Goal: Task Accomplishment & Management: Complete application form

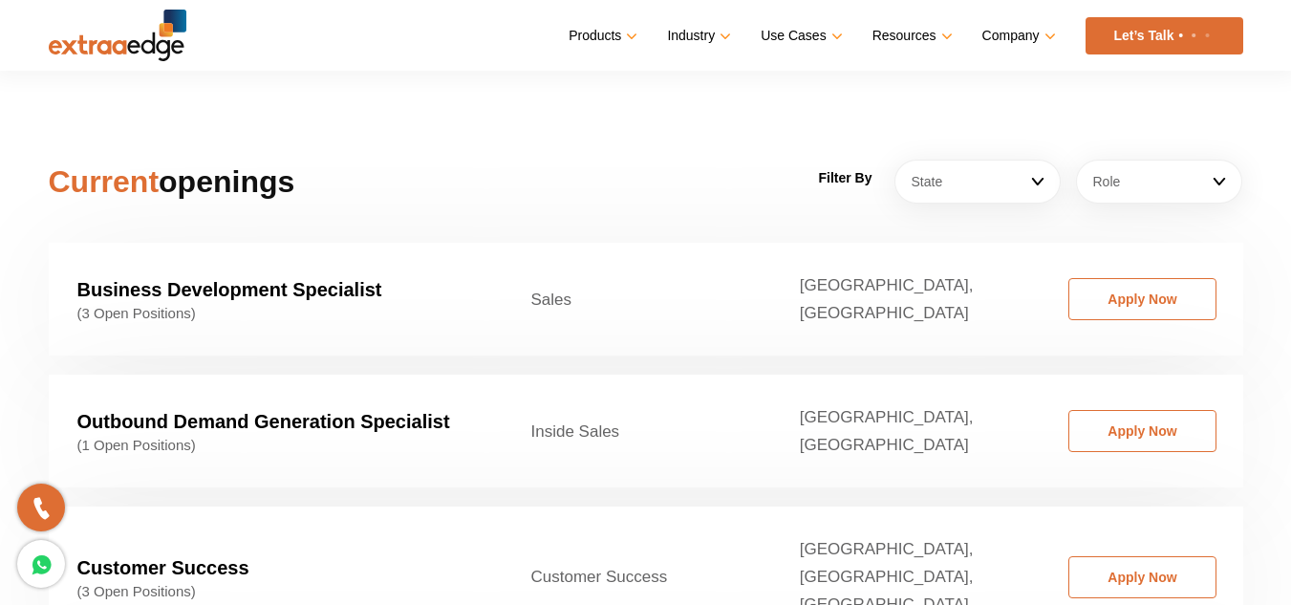
scroll to position [2866, 0]
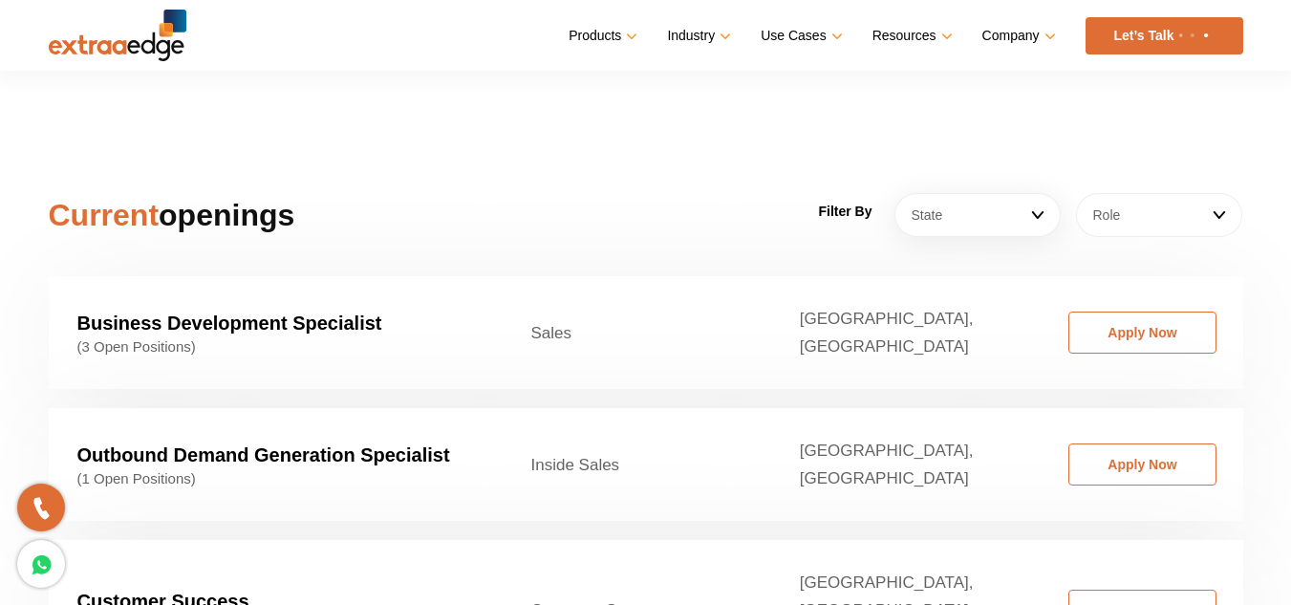
click at [1227, 193] on link "Role" at bounding box center [1159, 215] width 166 height 44
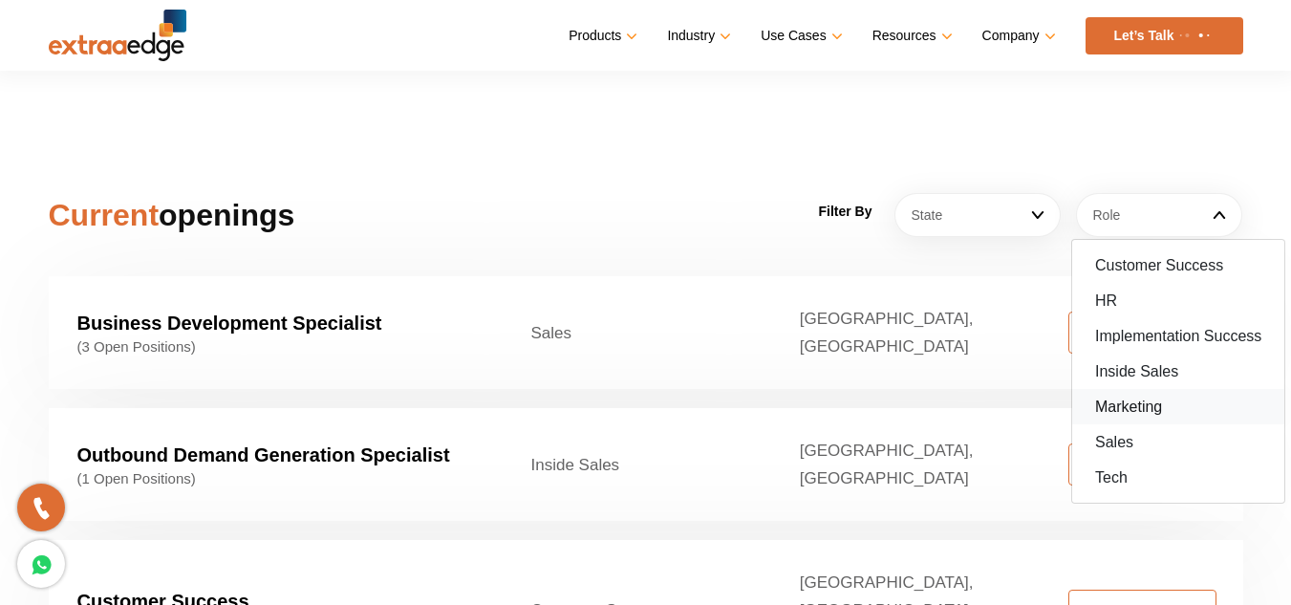
click at [1127, 389] on link "Marketing" at bounding box center [1178, 406] width 212 height 35
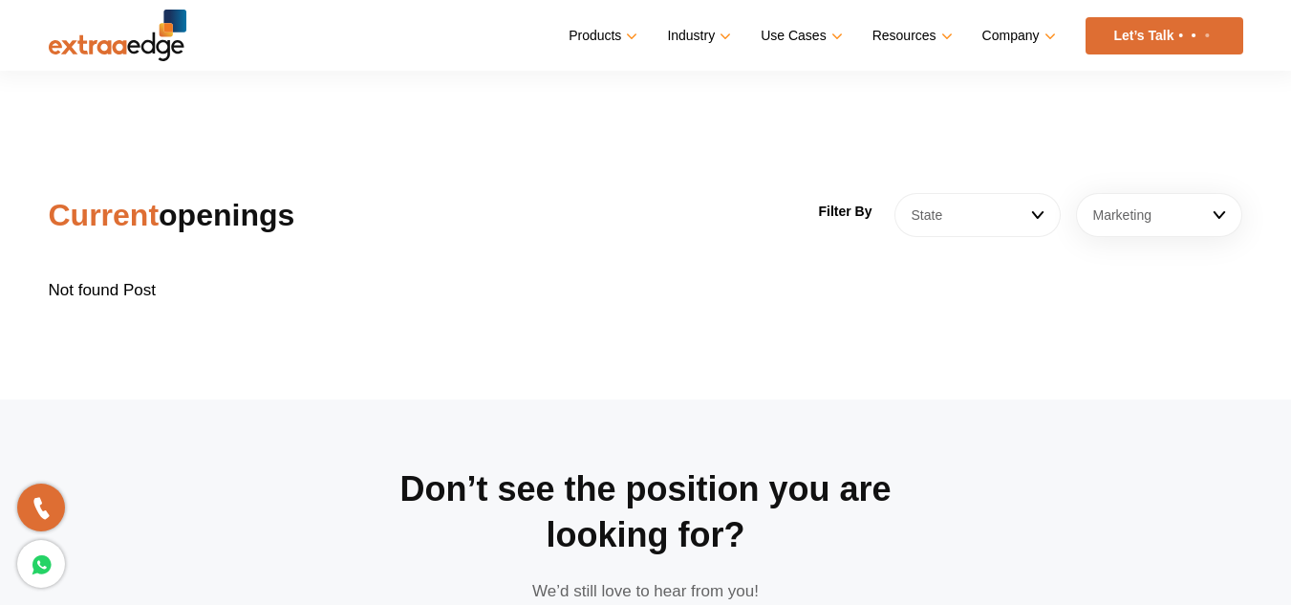
click at [1030, 193] on link "State" at bounding box center [977, 215] width 166 height 44
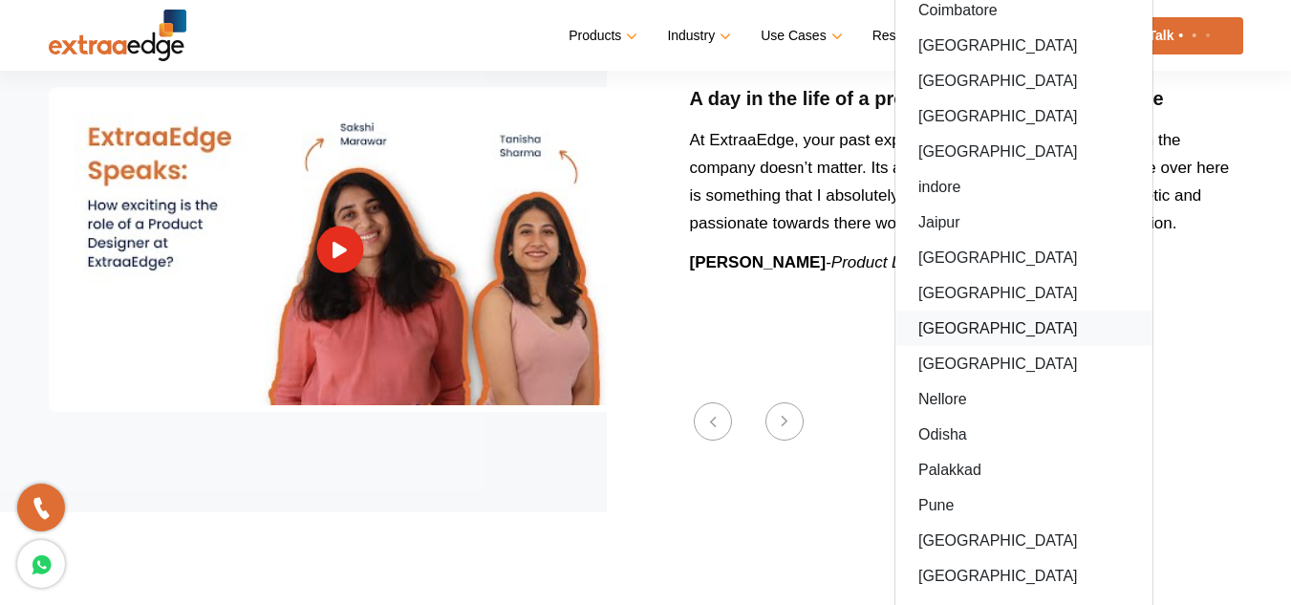
scroll to position [2388, 0]
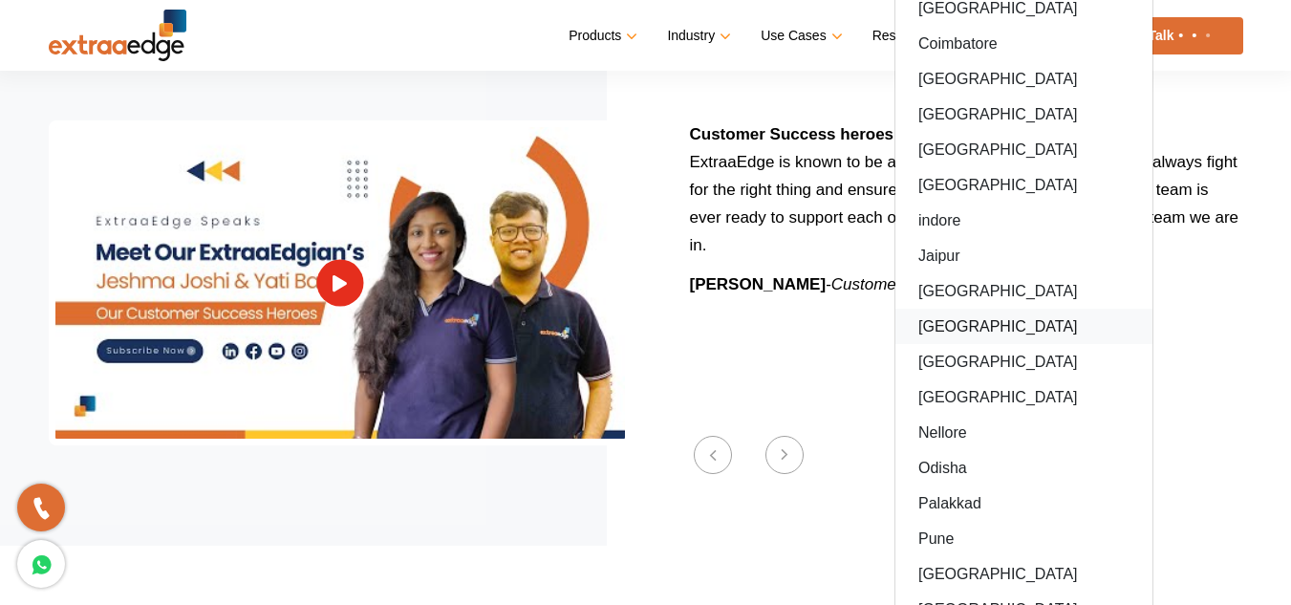
click at [989, 309] on link "[GEOGRAPHIC_DATA]" at bounding box center [1023, 326] width 257 height 35
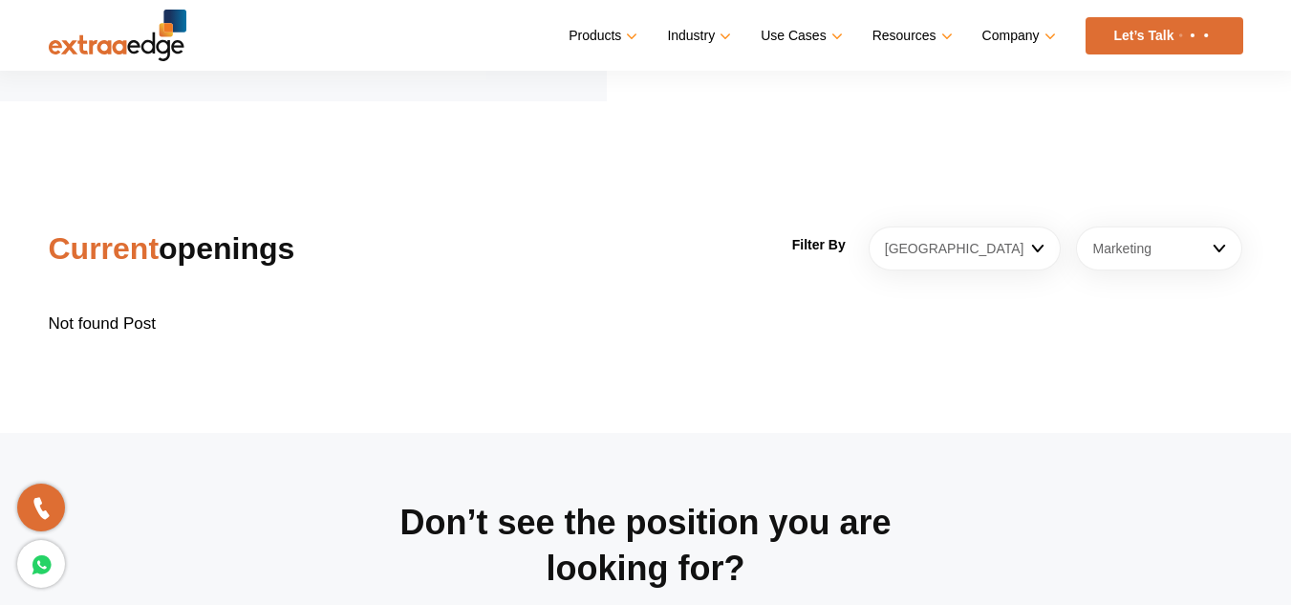
scroll to position [2866, 0]
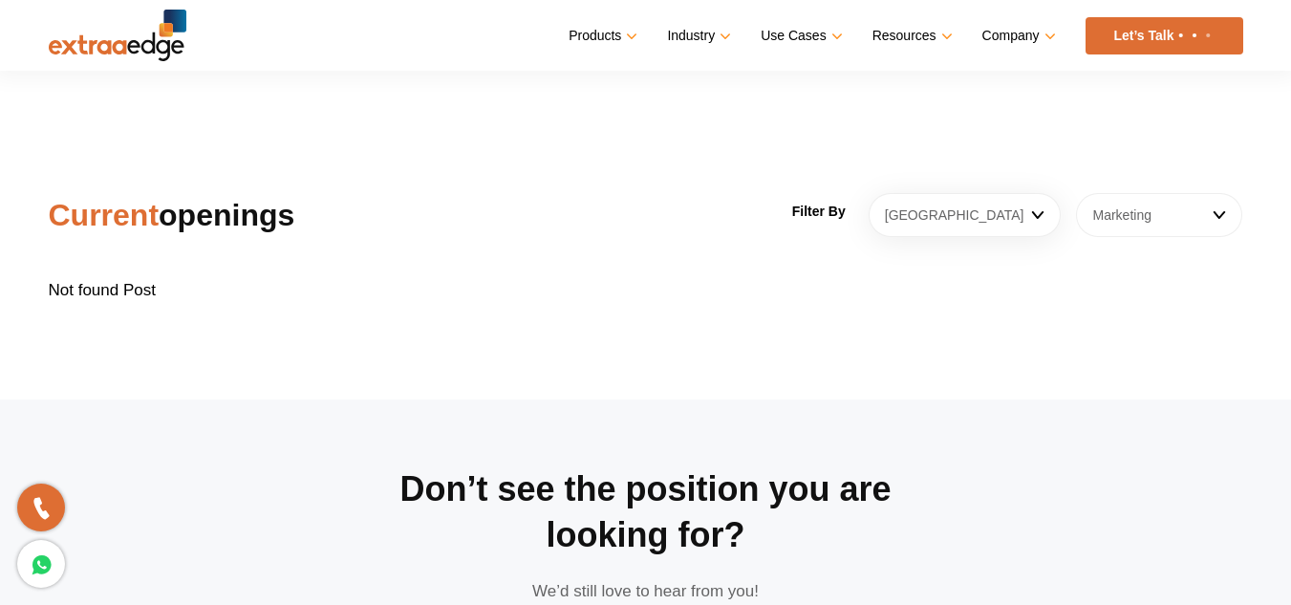
click at [1156, 193] on link "Marketing" at bounding box center [1159, 215] width 166 height 44
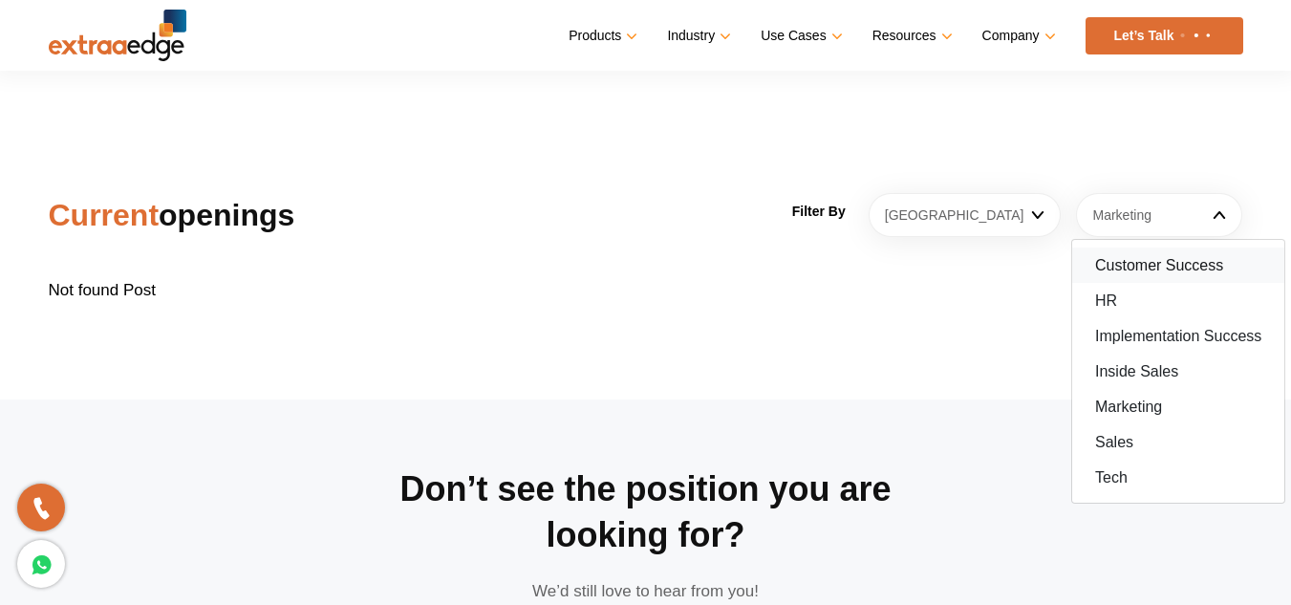
click at [1159, 247] on link "Customer Success" at bounding box center [1178, 264] width 212 height 35
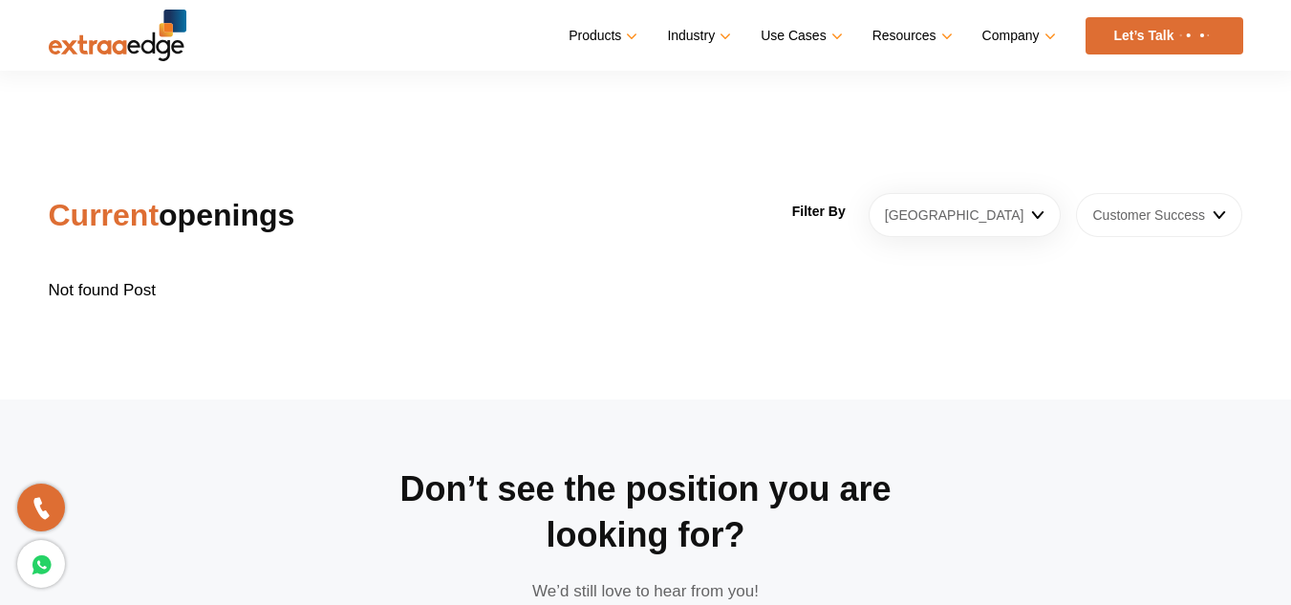
click at [1164, 193] on link "Customer Success" at bounding box center [1159, 215] width 166 height 44
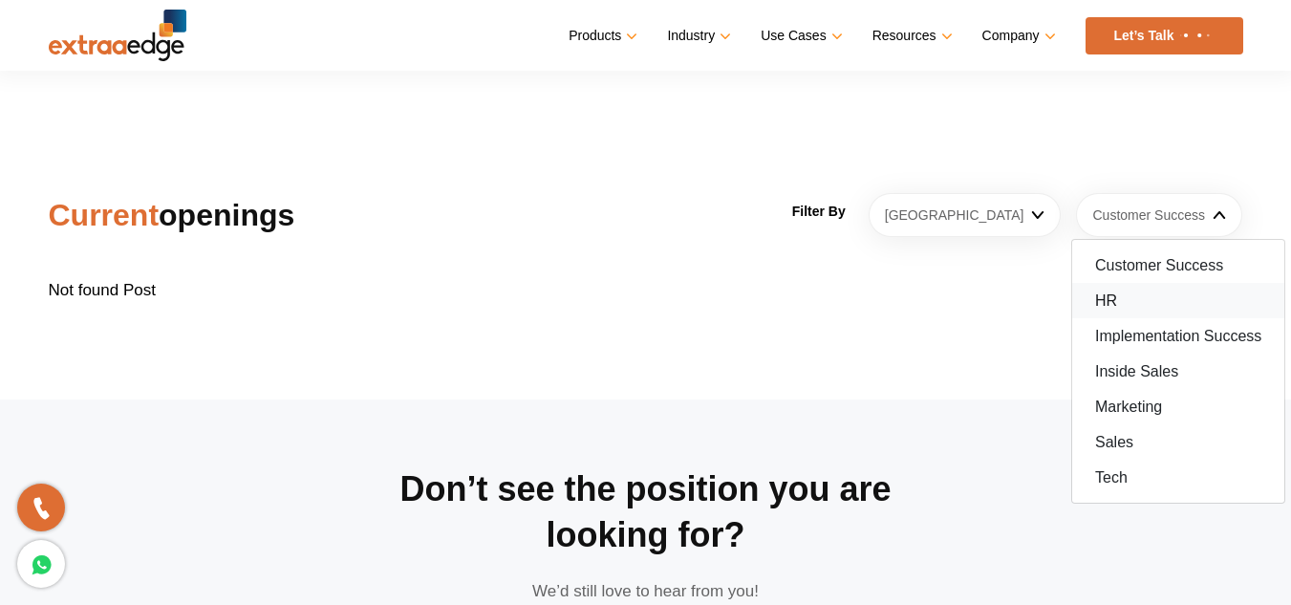
click at [1165, 283] on link "HR" at bounding box center [1178, 300] width 212 height 35
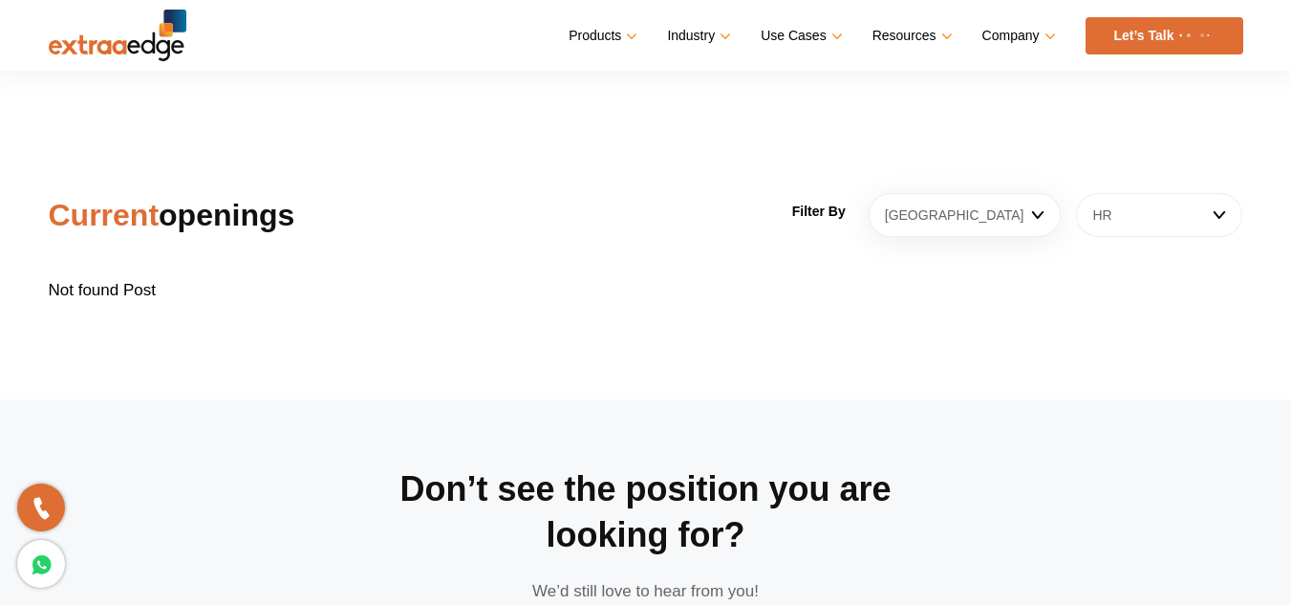
click at [1163, 207] on link "HR" at bounding box center [1159, 215] width 166 height 44
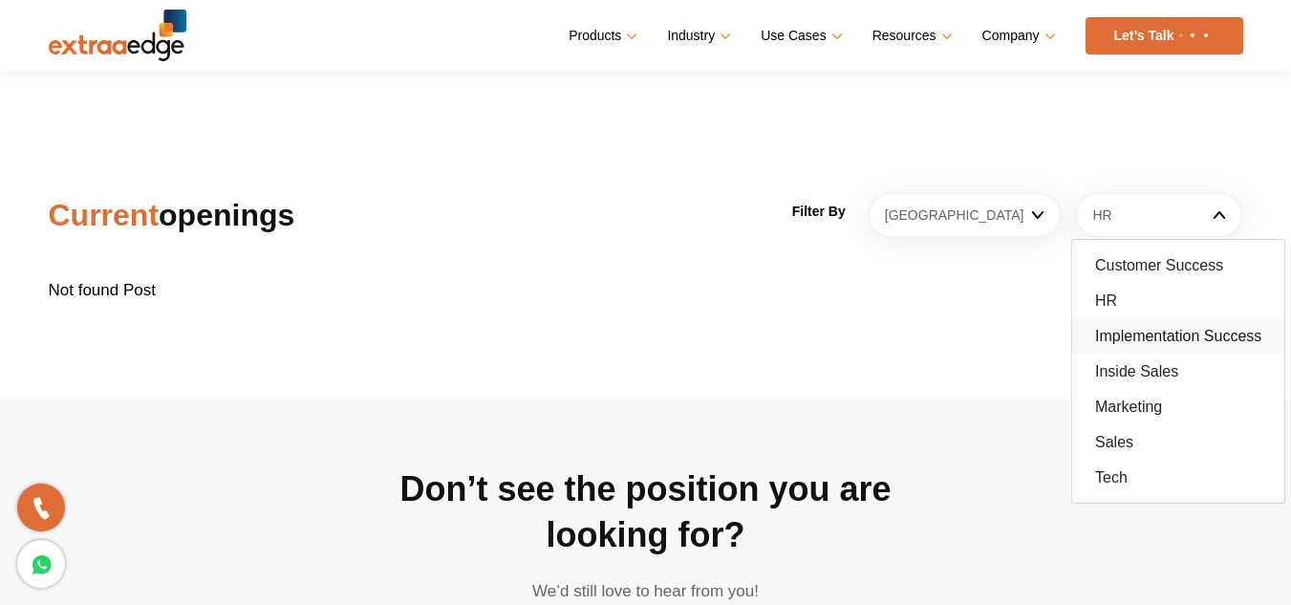
click at [1156, 318] on link "Implementation Success" at bounding box center [1178, 335] width 212 height 35
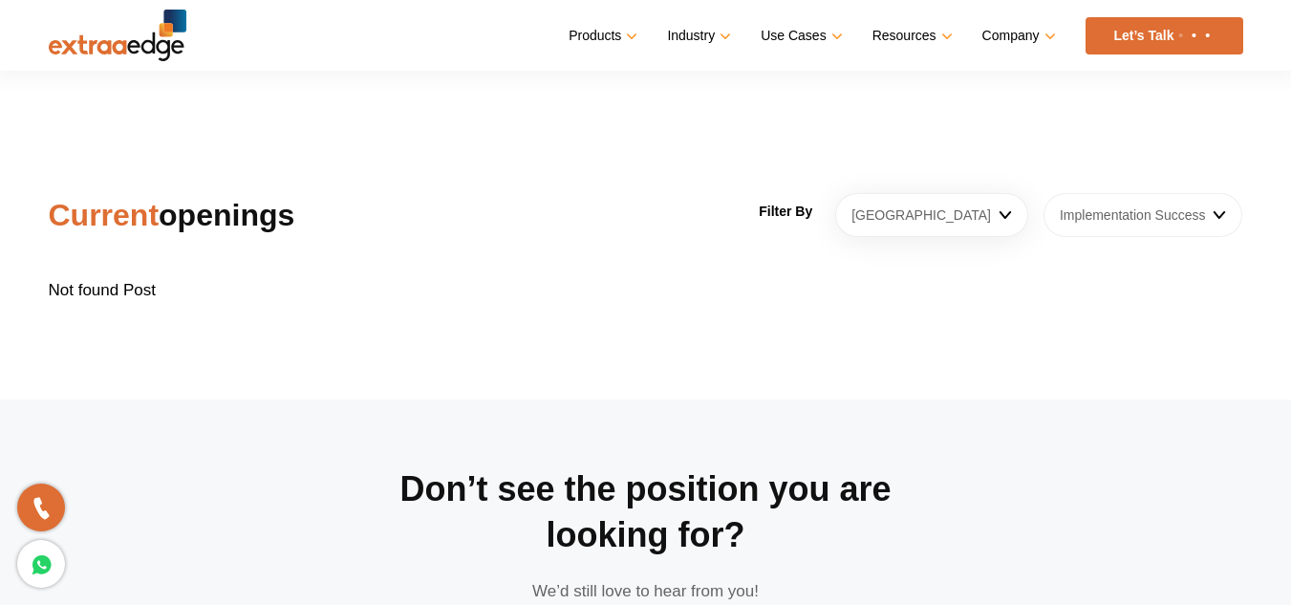
click at [1143, 204] on link "Implementation Success" at bounding box center [1143, 215] width 200 height 44
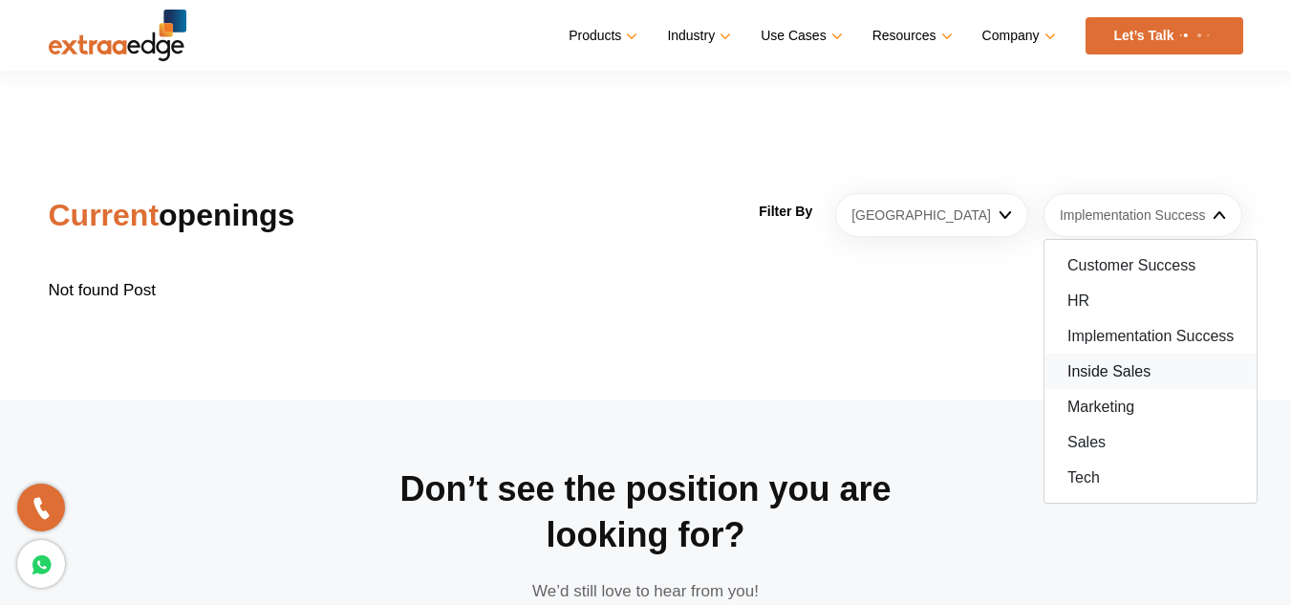
click at [1163, 353] on link "Inside Sales" at bounding box center [1150, 370] width 212 height 35
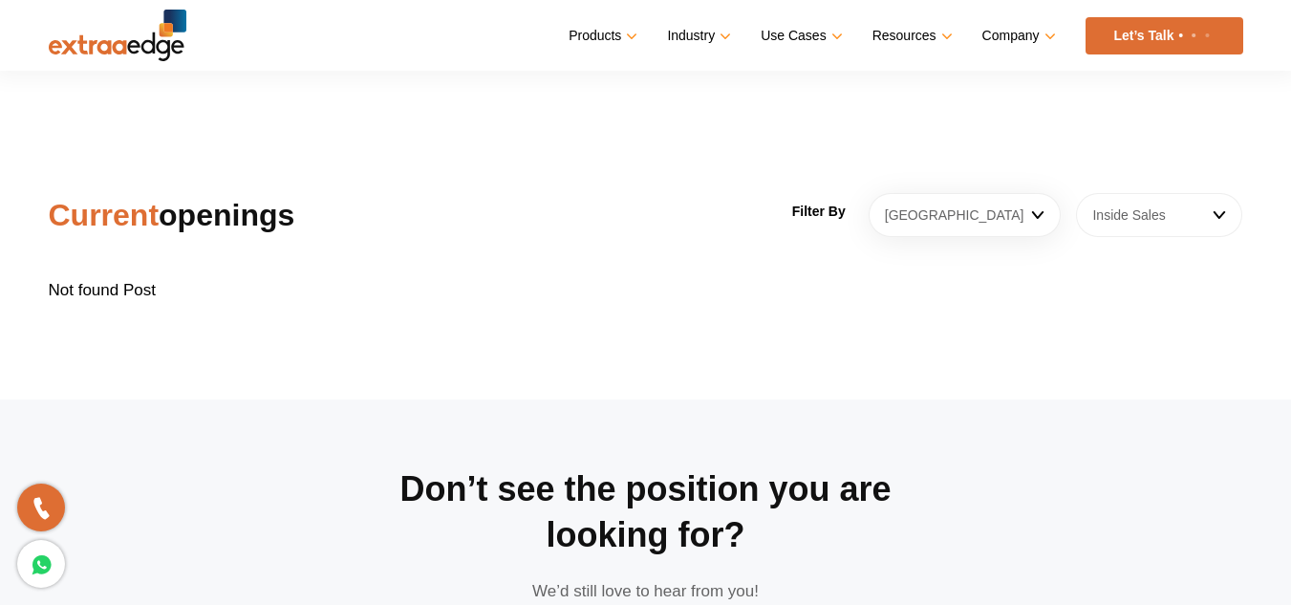
click at [1154, 193] on link "Inside Sales" at bounding box center [1159, 215] width 166 height 44
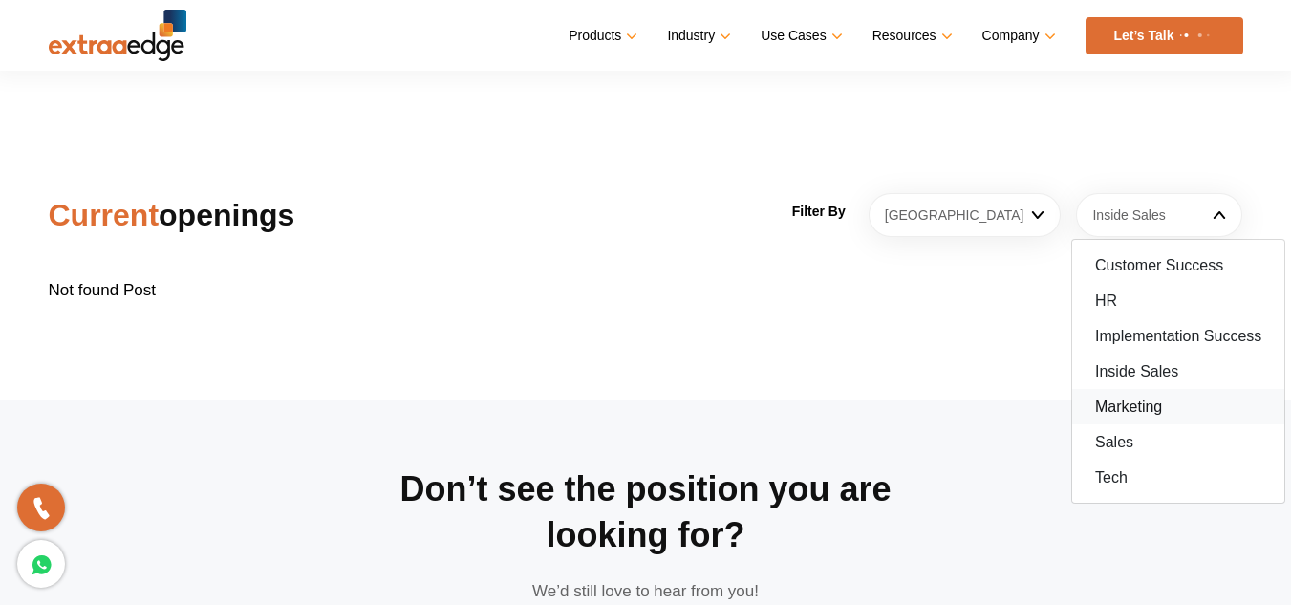
click at [1143, 389] on link "Marketing" at bounding box center [1178, 406] width 212 height 35
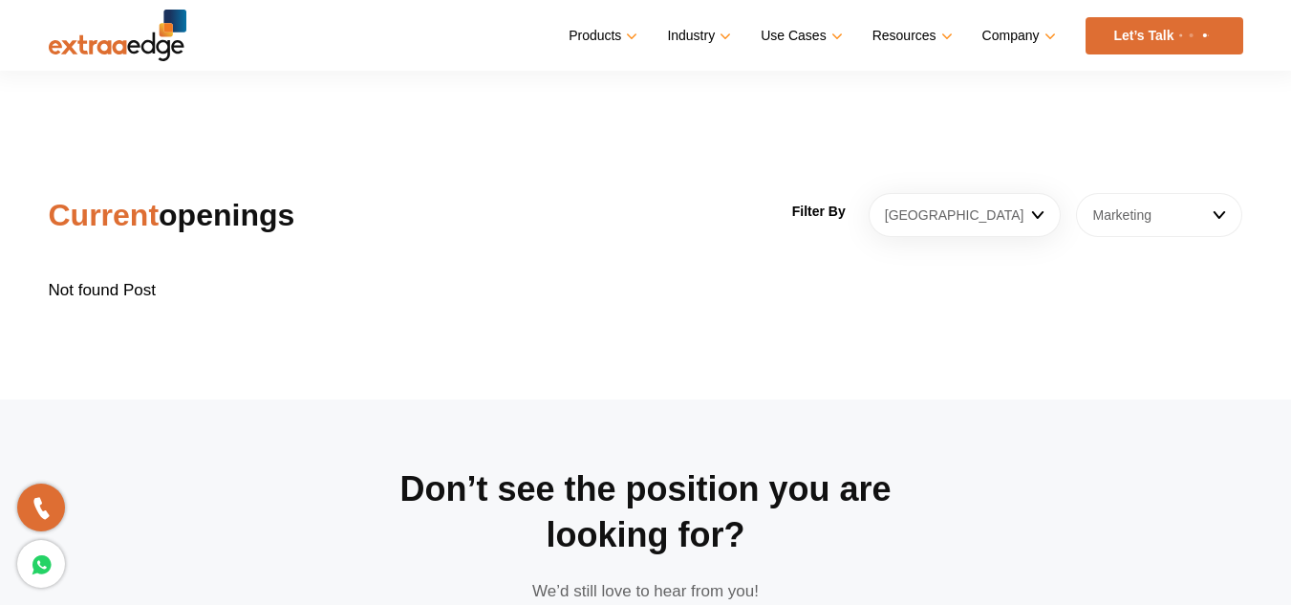
click at [1110, 207] on link "Marketing" at bounding box center [1159, 215] width 166 height 44
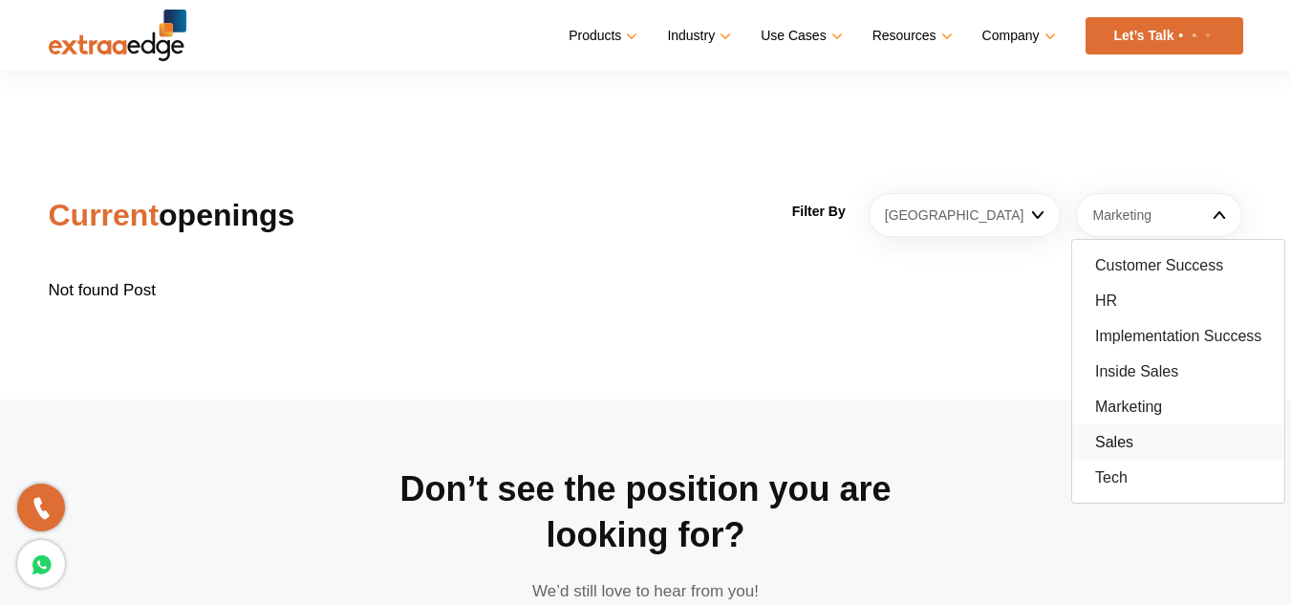
click at [1136, 424] on link "Sales" at bounding box center [1178, 441] width 212 height 35
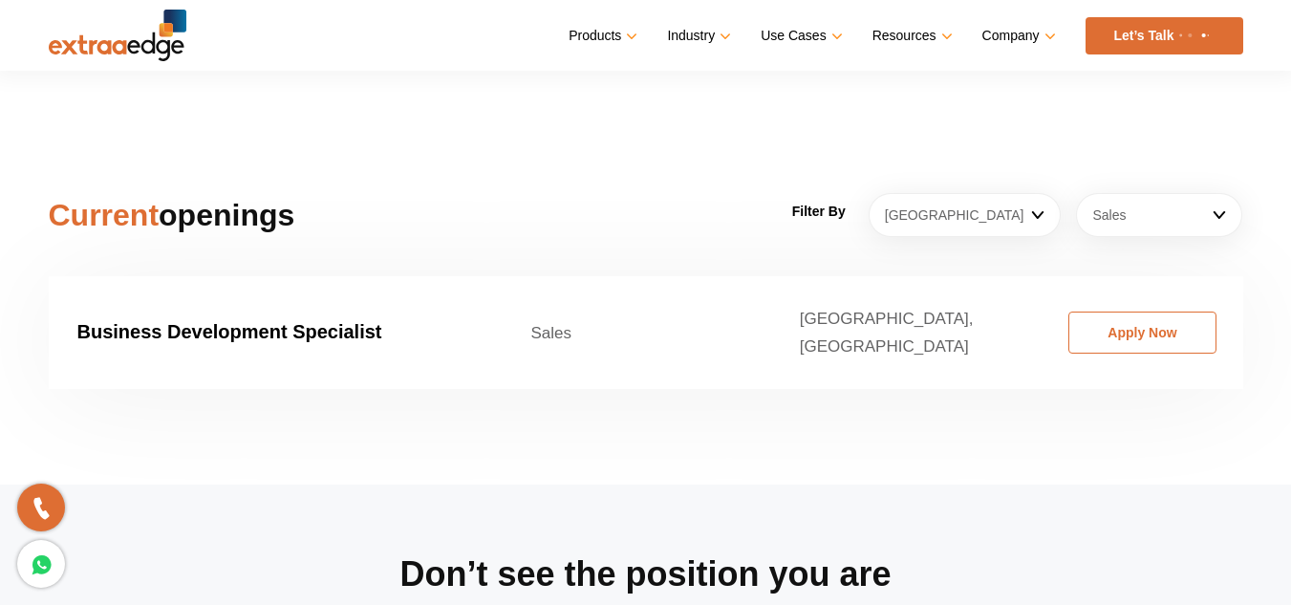
click at [335, 321] on strong "Business Development Specialist" at bounding box center [229, 331] width 305 height 21
click at [484, 303] on td "Business Development Specialist" at bounding box center [276, 332] width 454 height 113
drag, startPoint x: 655, startPoint y: 302, endPoint x: 897, endPoint y: 269, distance: 243.9
click at [656, 302] on td "Sales" at bounding box center [636, 332] width 268 height 113
drag, startPoint x: 900, startPoint y: 269, endPoint x: 1297, endPoint y: 316, distance: 400.1
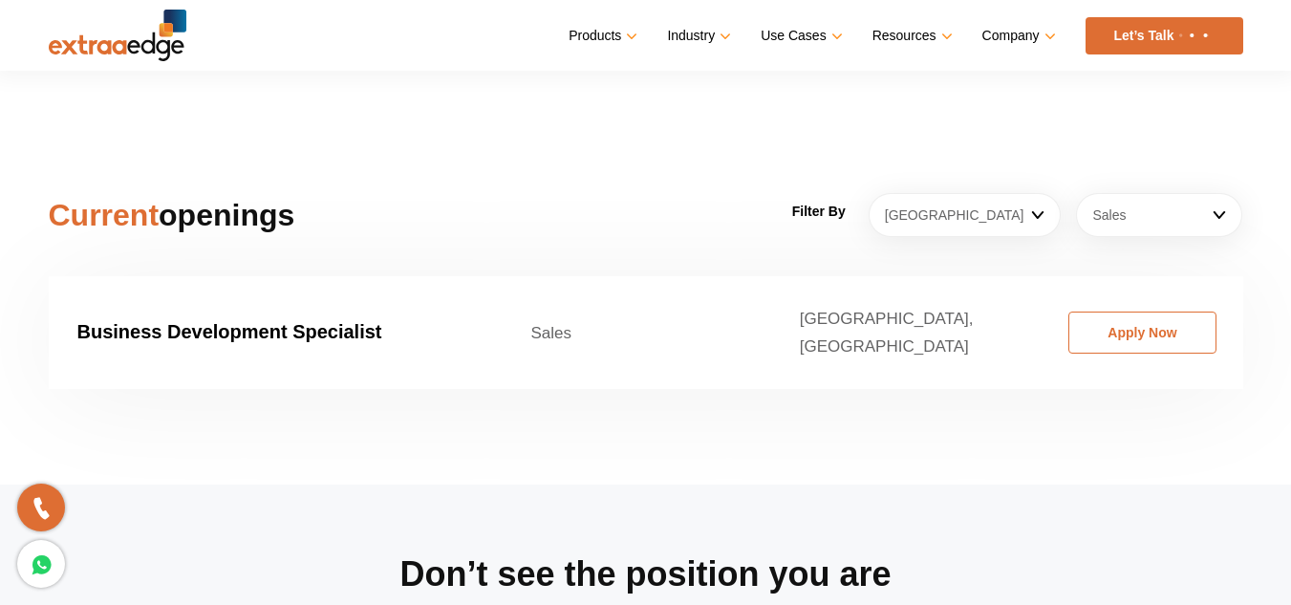
click at [902, 276] on td "[GEOGRAPHIC_DATA], [GEOGRAPHIC_DATA]" at bounding box center [905, 332] width 268 height 113
click at [1204, 311] on link "Apply Now" at bounding box center [1142, 332] width 148 height 42
